Goal: Transaction & Acquisition: Obtain resource

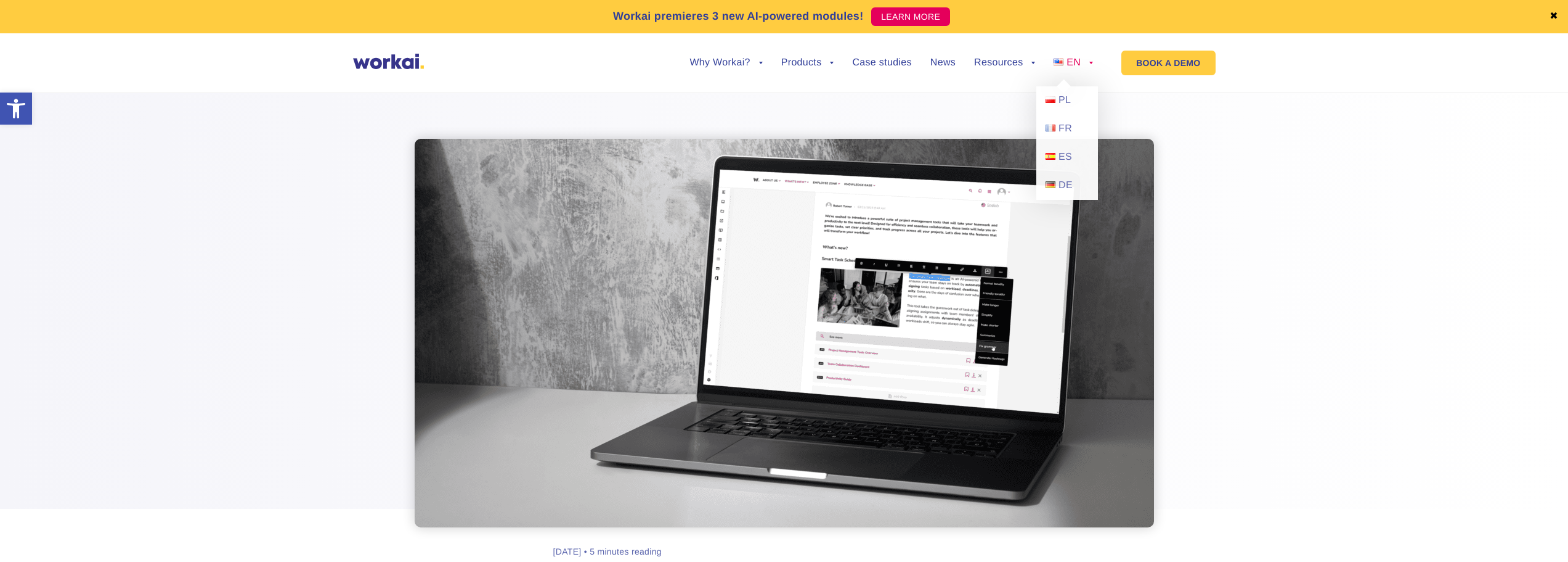
click at [1092, 63] on link "EN" at bounding box center [1073, 63] width 39 height 10
click at [1055, 100] on img at bounding box center [1050, 99] width 10 height 7
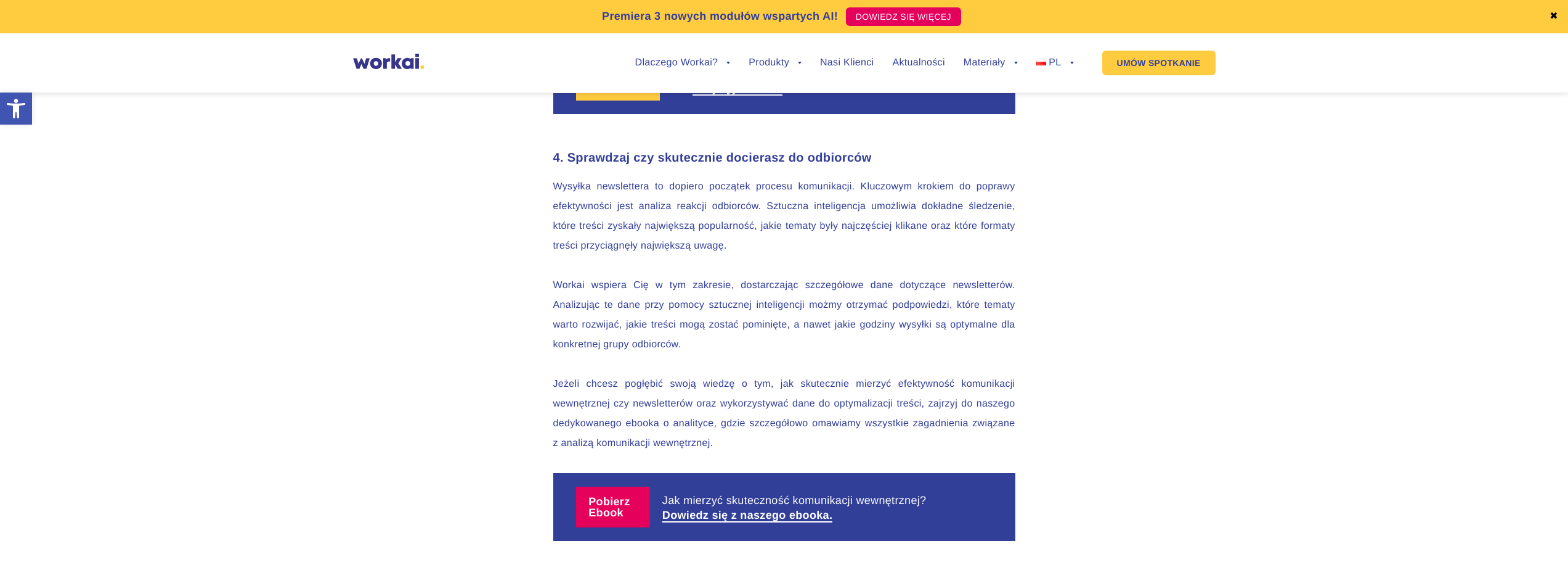
scroll to position [2558, 0]
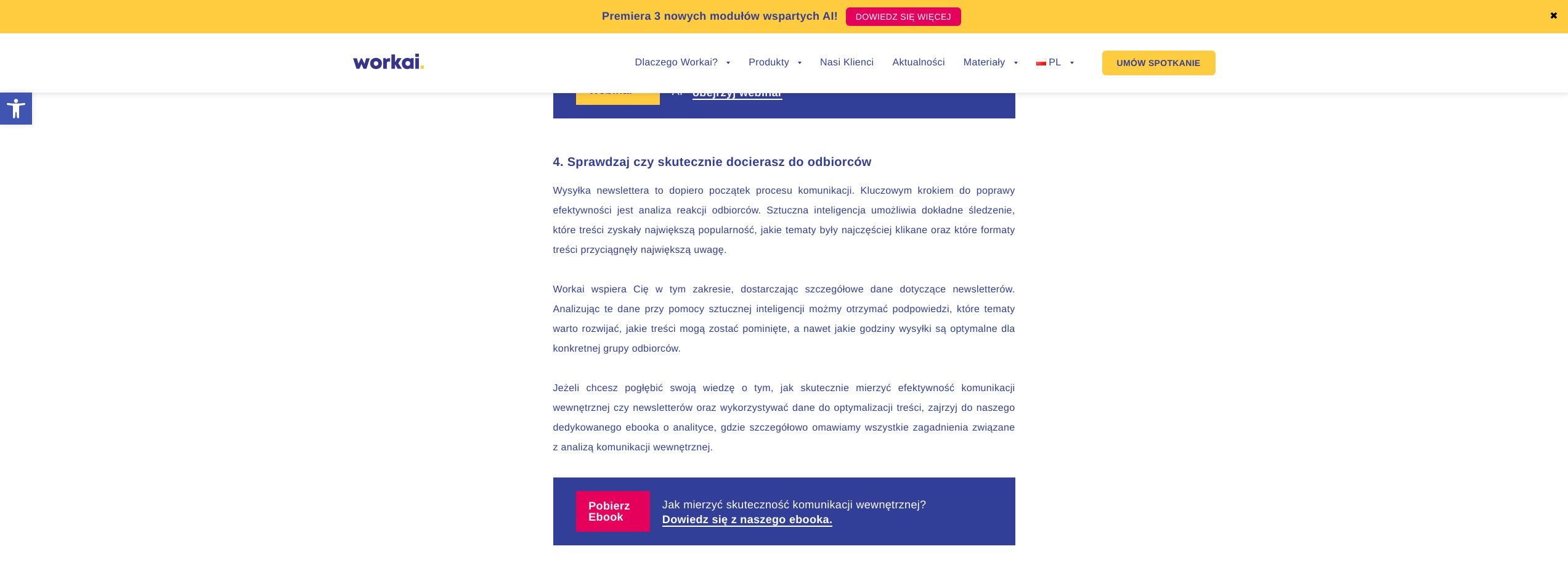
click at [609, 491] on label "Pobierz Ebook" at bounding box center [613, 512] width 74 height 41
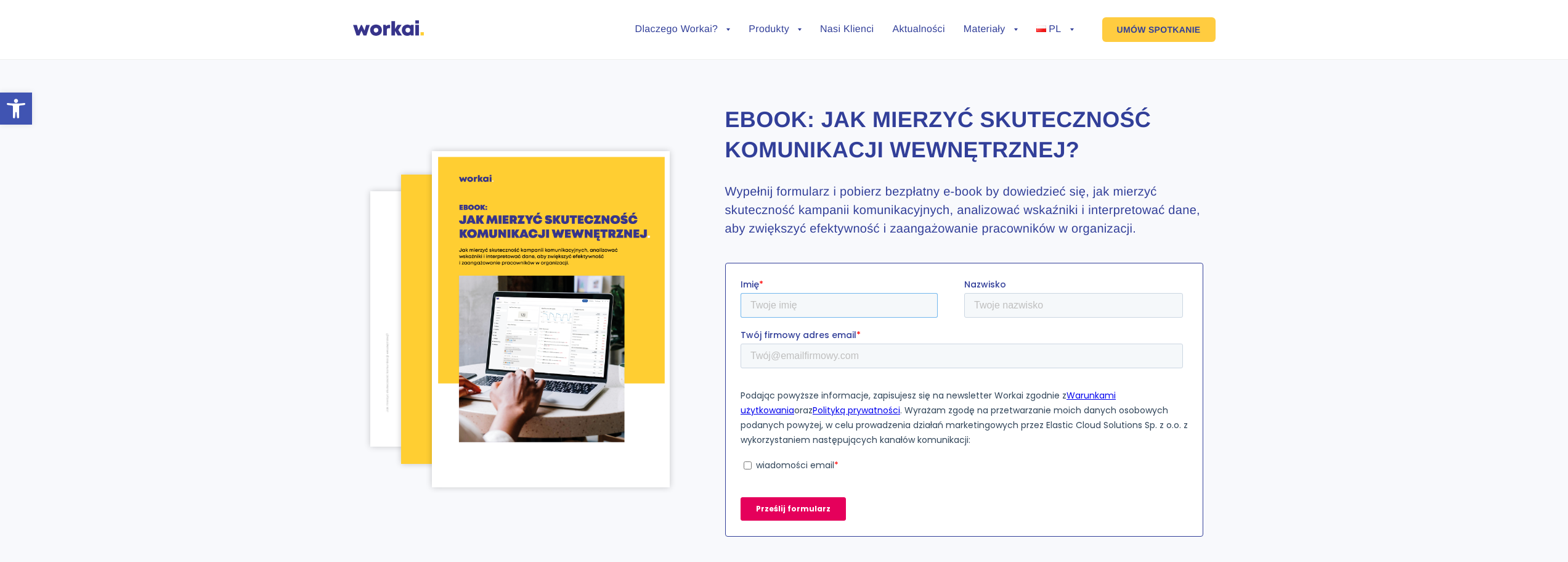
click at [839, 304] on input "Imię *" at bounding box center [839, 304] width 197 height 25
type input "Artur"
click at [992, 306] on input "Nazwisko" at bounding box center [1073, 304] width 219 height 25
type input "Dulat"
click at [801, 356] on input "Twój firmowy adres email *" at bounding box center [961, 355] width 443 height 25
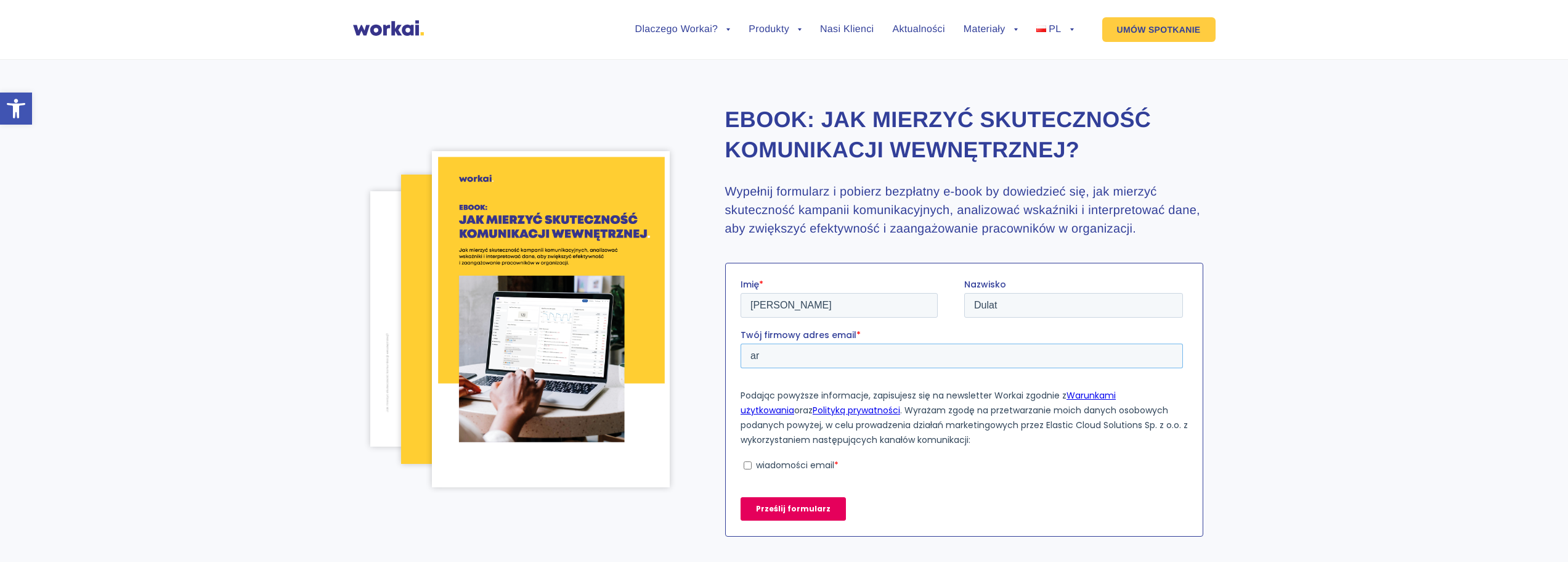
type input "a"
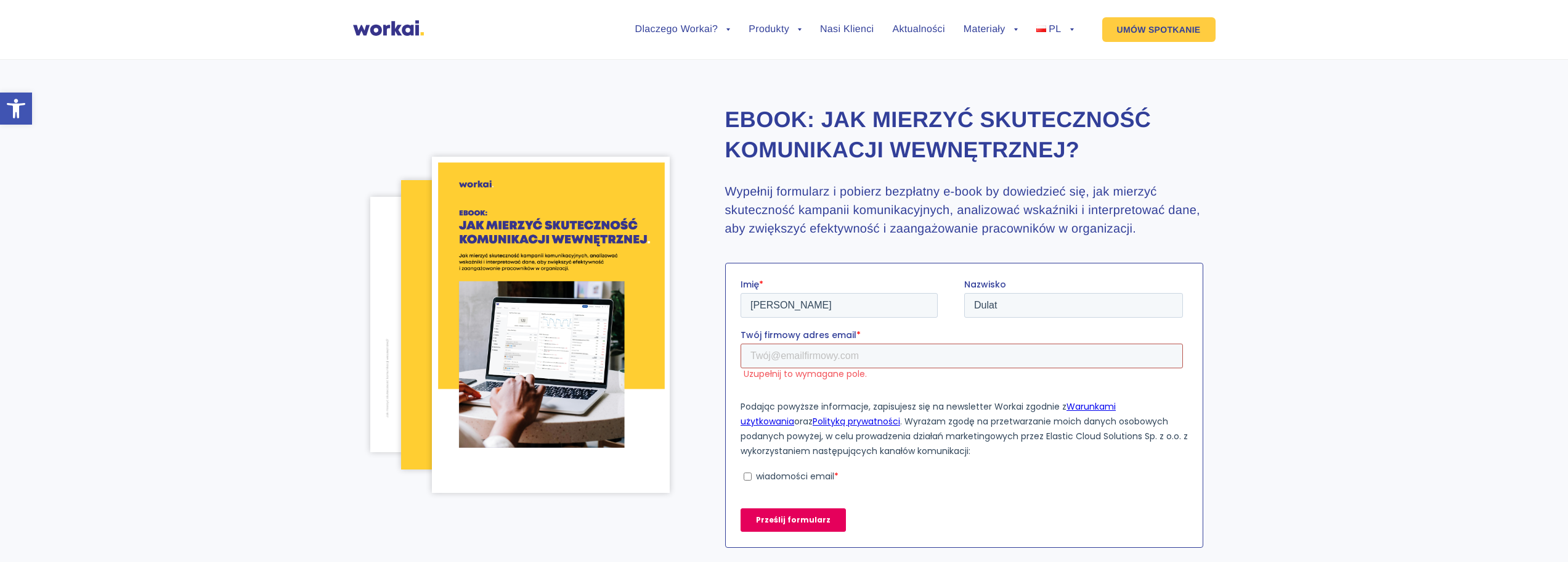
click at [799, 359] on input "Twój firmowy adres email *" at bounding box center [961, 355] width 443 height 25
type input "ad@anneberg.com.pl"
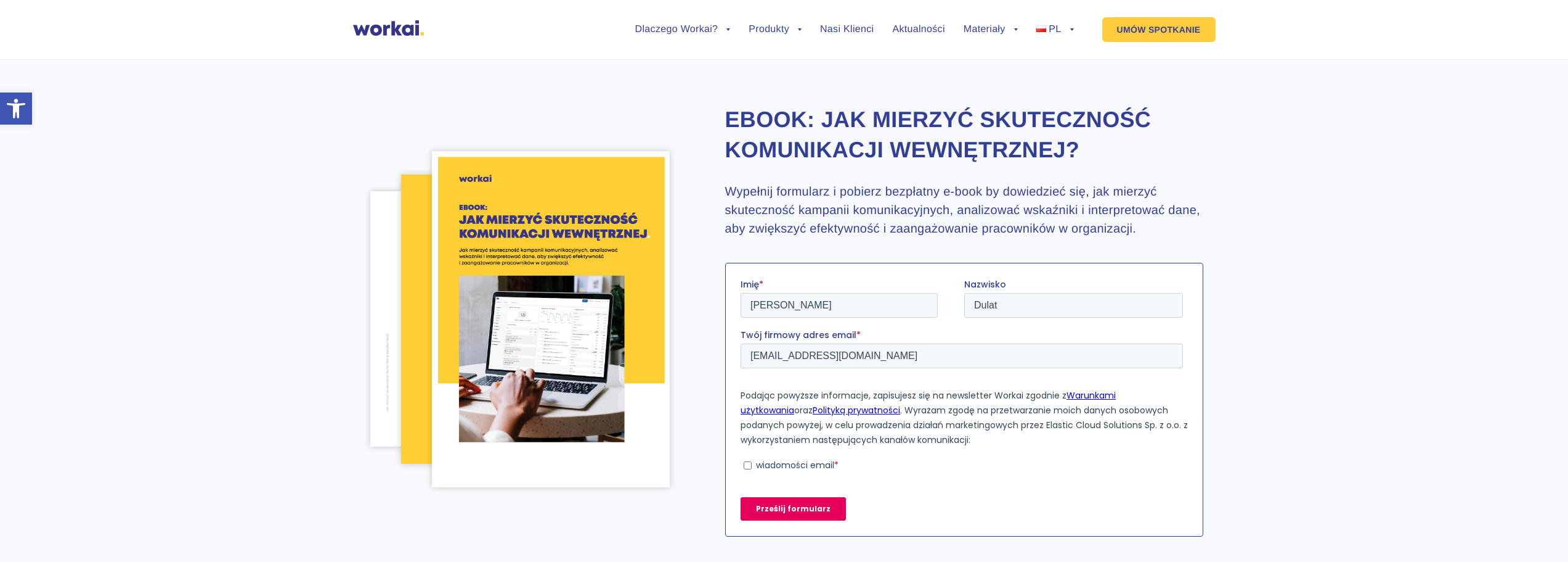
click at [746, 465] on input "wiadomości email *" at bounding box center [747, 464] width 8 height 8
checkbox input "true"
click at [787, 508] on input "Prześlij formularz" at bounding box center [793, 508] width 105 height 23
